Goal: Transaction & Acquisition: Purchase product/service

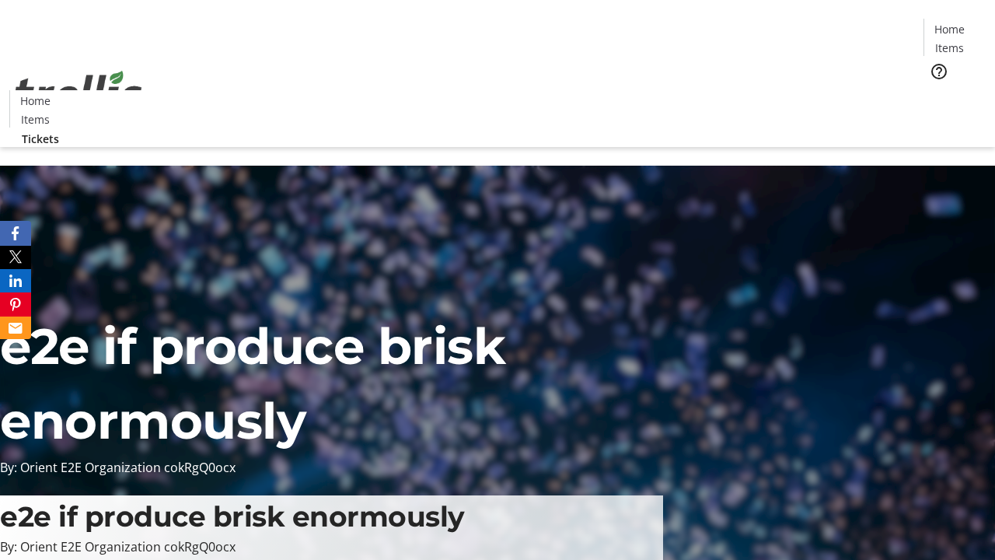
click at [936, 90] on span "Tickets" at bounding box center [954, 98] width 37 height 16
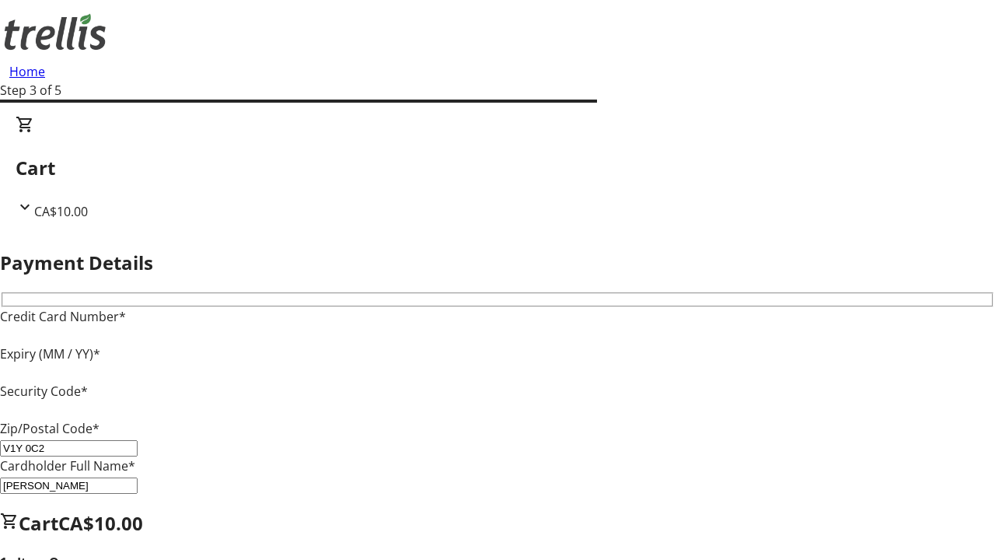
type input "V1Y 0C2"
